Goal: Information Seeking & Learning: Find specific fact

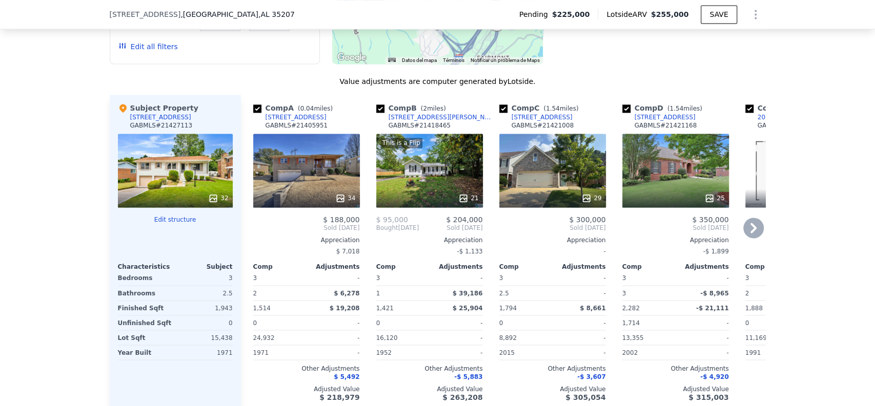
scroll to position [1021, 0]
click at [461, 196] on div at bounding box center [429, 198] width 107 height 18
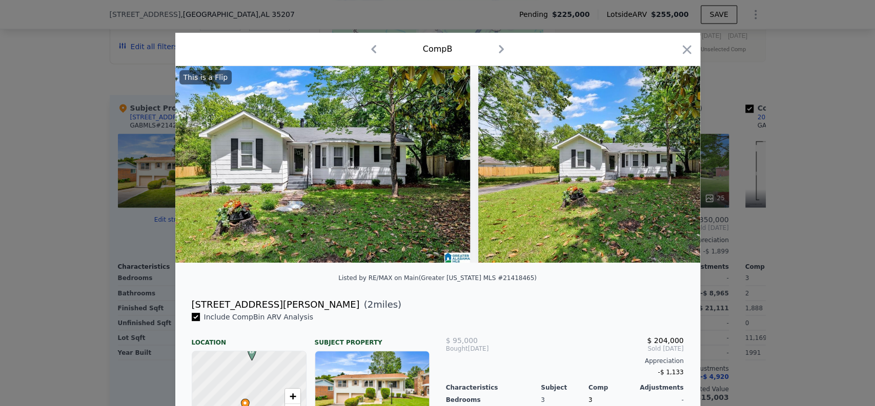
click at [711, 136] on div at bounding box center [437, 203] width 875 height 406
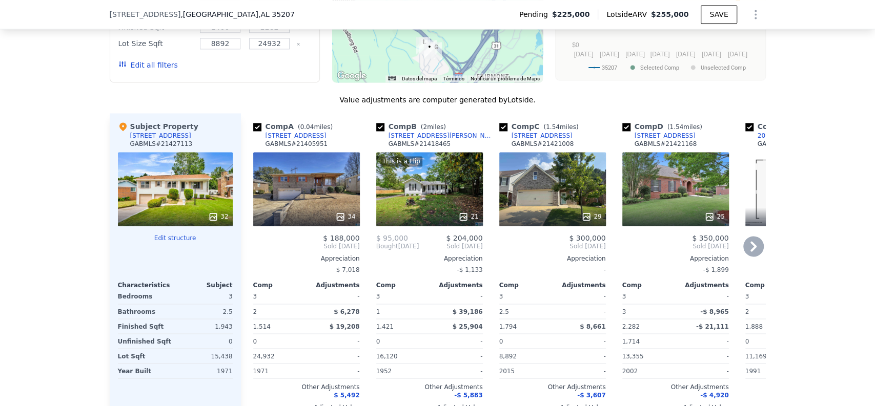
scroll to position [1021, 0]
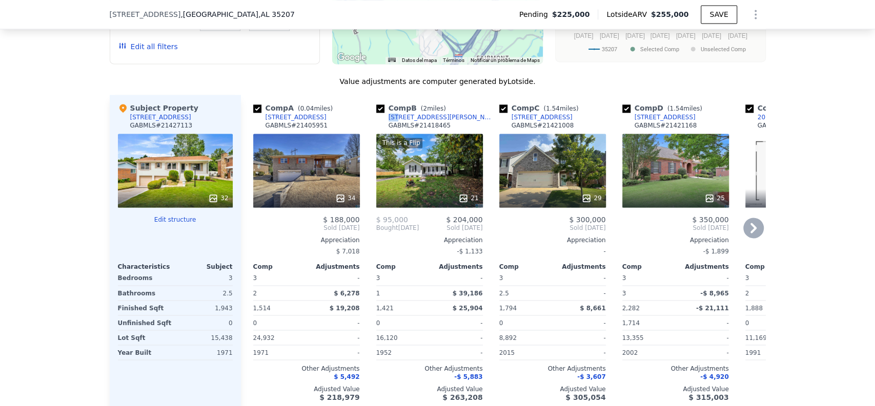
drag, startPoint x: 432, startPoint y: 122, endPoint x: 394, endPoint y: 125, distance: 39.0
click at [394, 125] on div "Comp B ( 2 miles) [STREET_ADDRESS][PERSON_NAME] GABMLS # 21418465" at bounding box center [429, 118] width 107 height 31
click at [437, 120] on div "Comp B ( 2 miles) [STREET_ADDRESS][PERSON_NAME] GABMLS # 21418465" at bounding box center [429, 118] width 107 height 31
click at [430, 127] on div "Comp B ( 2 miles) [STREET_ADDRESS][PERSON_NAME] GABMLS # 21418465" at bounding box center [429, 118] width 107 height 31
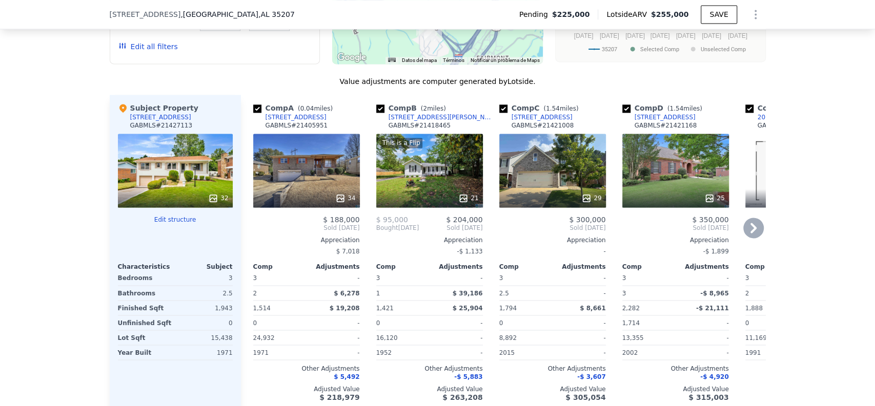
click at [422, 123] on div "Comp B ( 2 miles) [STREET_ADDRESS][PERSON_NAME] GABMLS # 21418465" at bounding box center [429, 118] width 107 height 31
copy div "[STREET_ADDRESS][PERSON_NAME]"
click at [438, 146] on div "This is a Flip" at bounding box center [429, 143] width 98 height 10
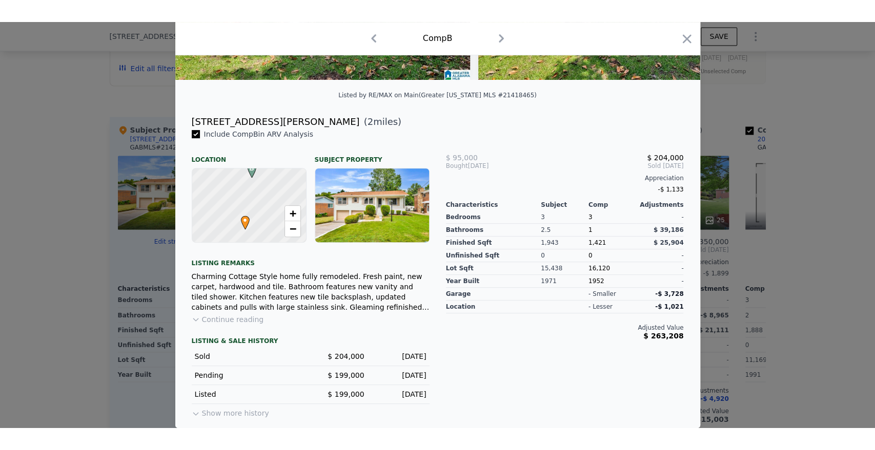
scroll to position [213, 0]
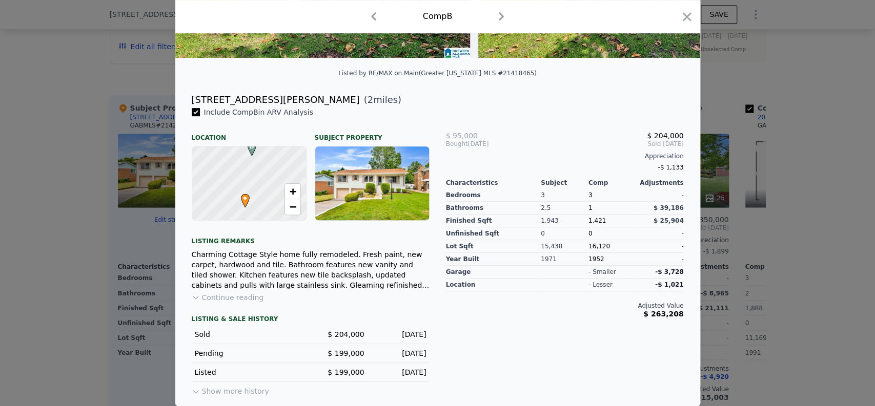
click at [237, 104] on div "[STREET_ADDRESS][PERSON_NAME]" at bounding box center [276, 100] width 168 height 14
copy div "[STREET_ADDRESS][PERSON_NAME]"
click at [767, 174] on div at bounding box center [437, 203] width 875 height 406
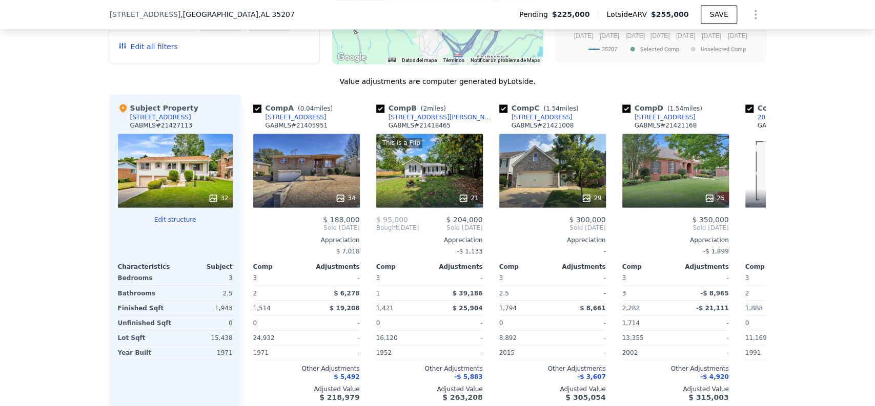
click at [808, 105] on div "We found 12 sales that match your search Listings provided by Greater [US_STATE…" at bounding box center [437, 141] width 875 height 573
